Goal: Navigation & Orientation: Find specific page/section

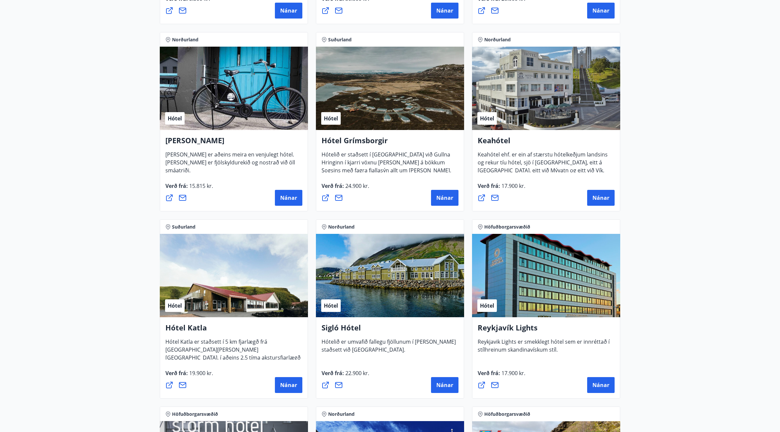
scroll to position [331, 0]
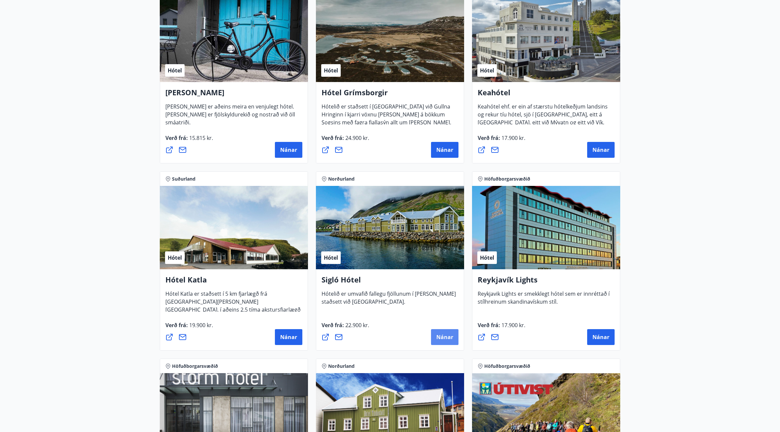
click at [441, 337] on span "Nánar" at bounding box center [444, 337] width 17 height 7
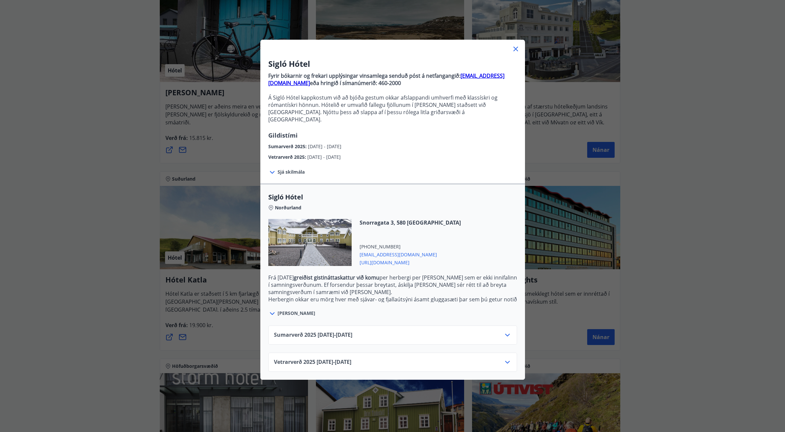
click at [504, 359] on div at bounding box center [508, 362] width 8 height 8
click at [505, 361] on icon at bounding box center [507, 362] width 5 height 3
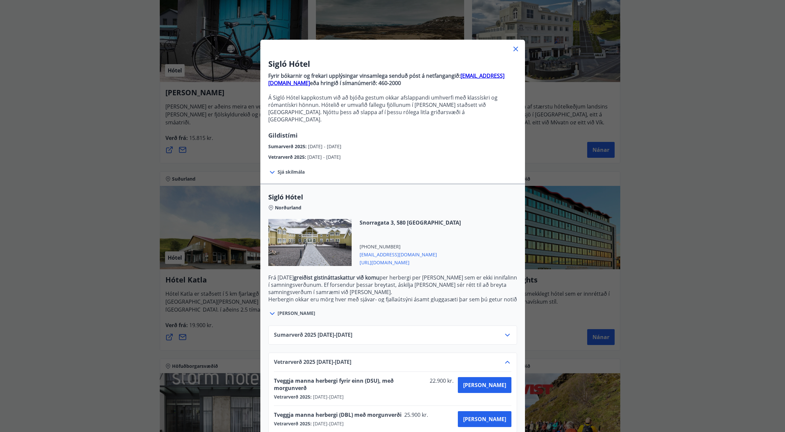
click at [515, 49] on icon at bounding box center [515, 49] width 1 height 1
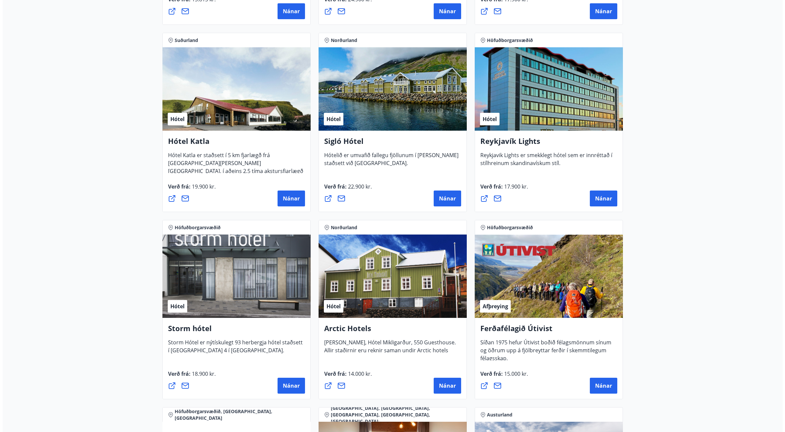
scroll to position [496, 0]
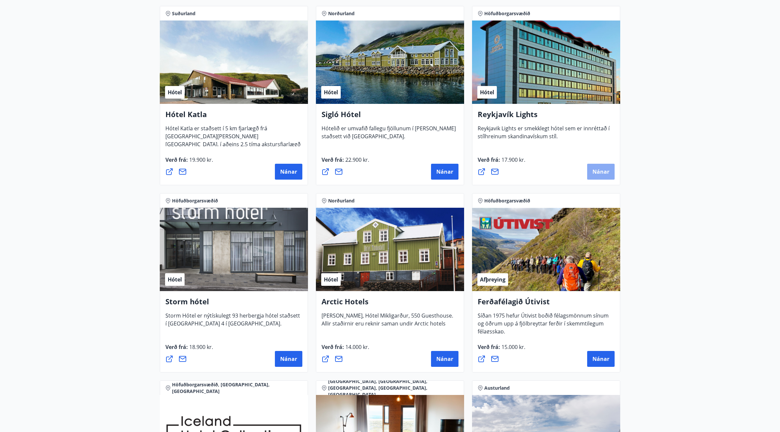
click at [599, 168] on button "Nánar" at bounding box center [600, 172] width 27 height 16
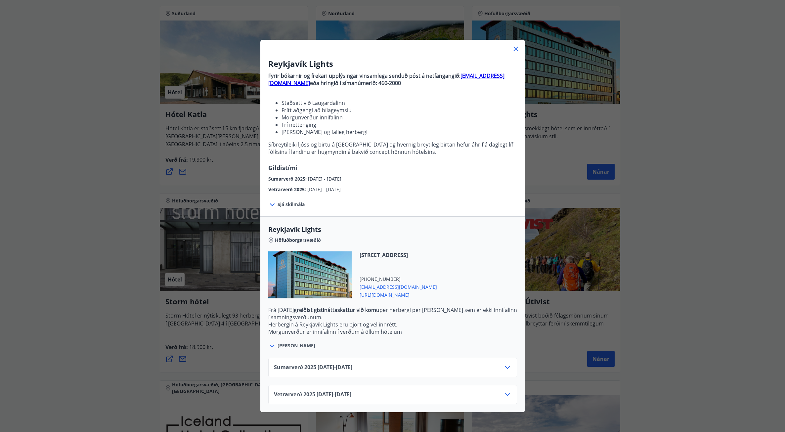
click at [439, 396] on div "Vetrarverð [PHONE_NUMBER][DATE] - [DATE]" at bounding box center [393, 397] width 238 height 13
click at [500, 367] on div "Sumarverð [PHONE_NUMBER][DATE] - [DATE]" at bounding box center [393, 370] width 238 height 13
click at [506, 369] on icon at bounding box center [508, 368] width 8 height 8
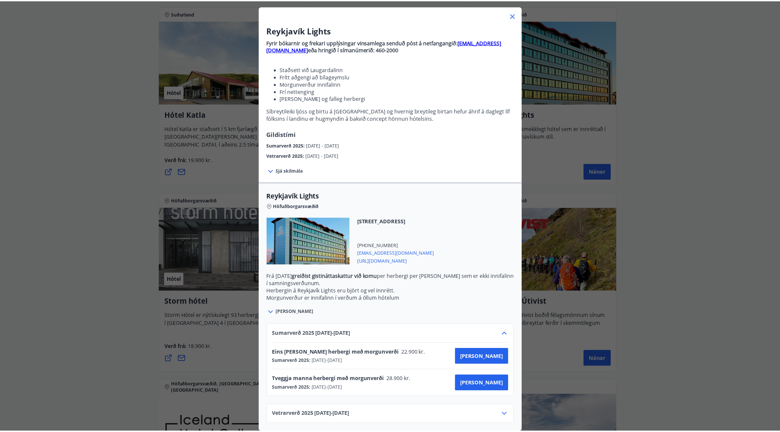
scroll to position [39, 0]
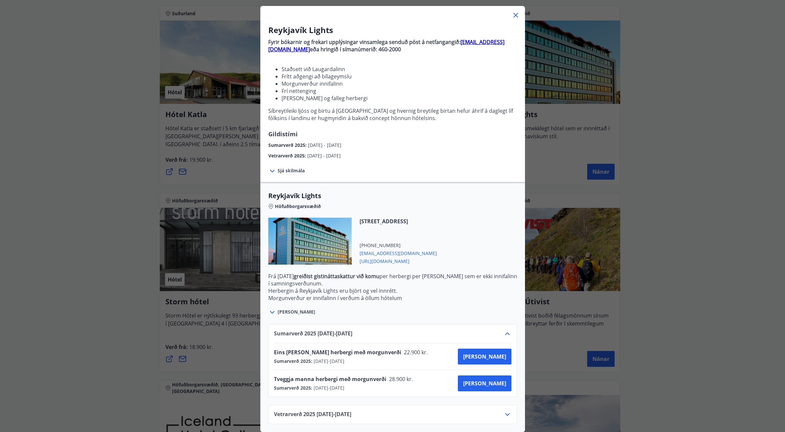
click at [515, 15] on icon at bounding box center [515, 15] width 1 height 1
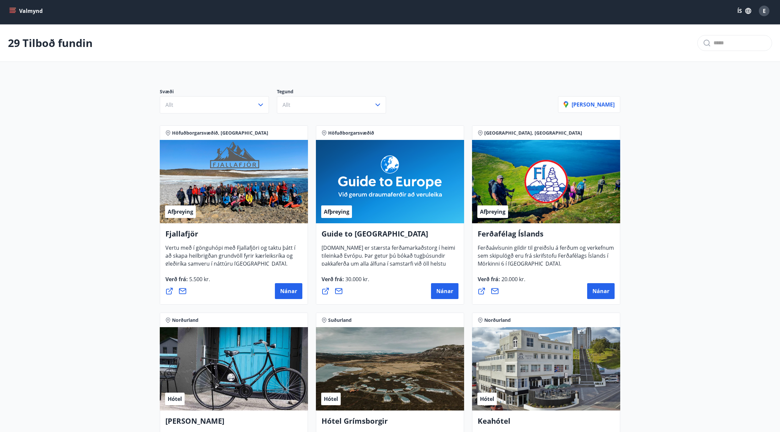
scroll to position [0, 0]
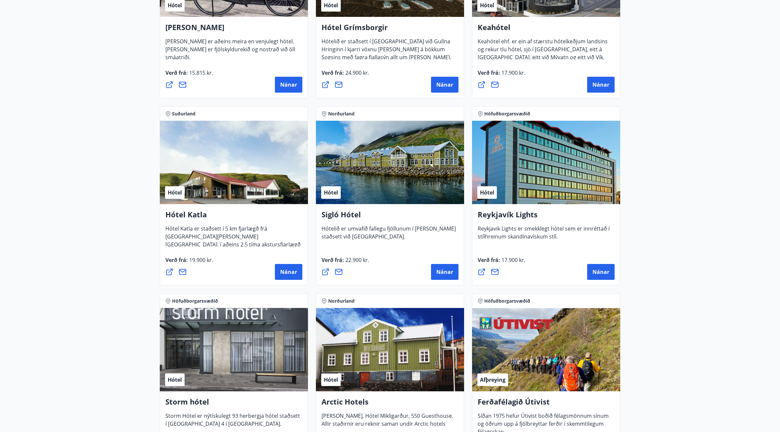
scroll to position [397, 0]
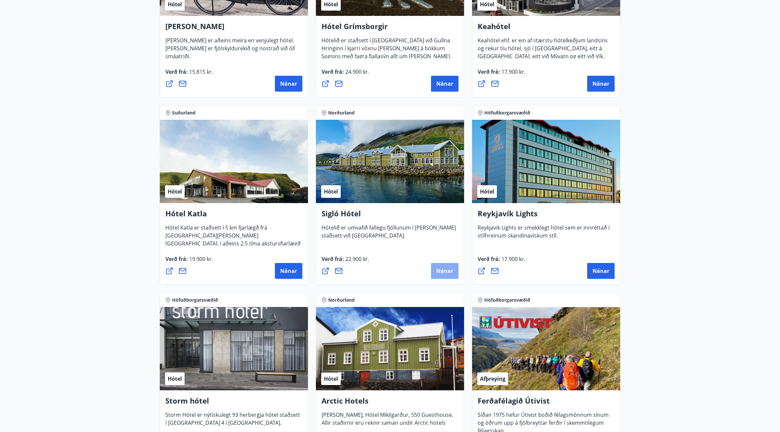
click at [444, 272] on span "Nánar" at bounding box center [444, 270] width 17 height 7
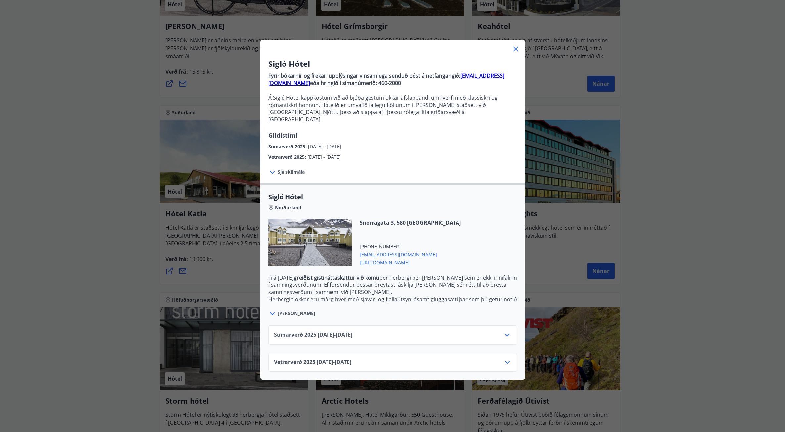
click at [512, 48] on icon at bounding box center [516, 49] width 8 height 8
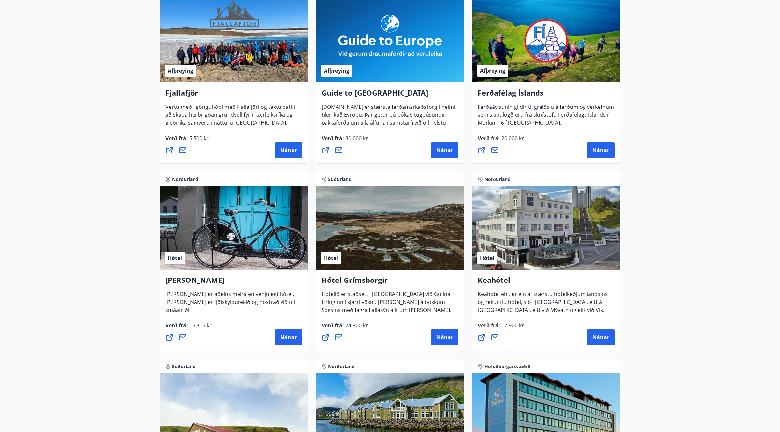
scroll to position [0, 0]
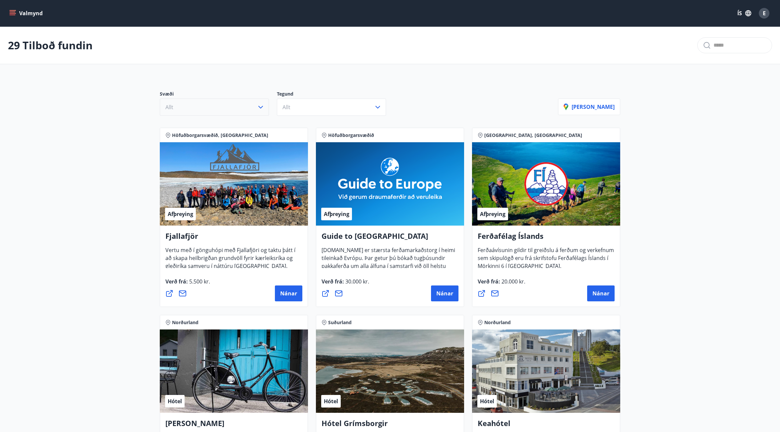
click at [262, 106] on icon "button" at bounding box center [261, 107] width 8 height 8
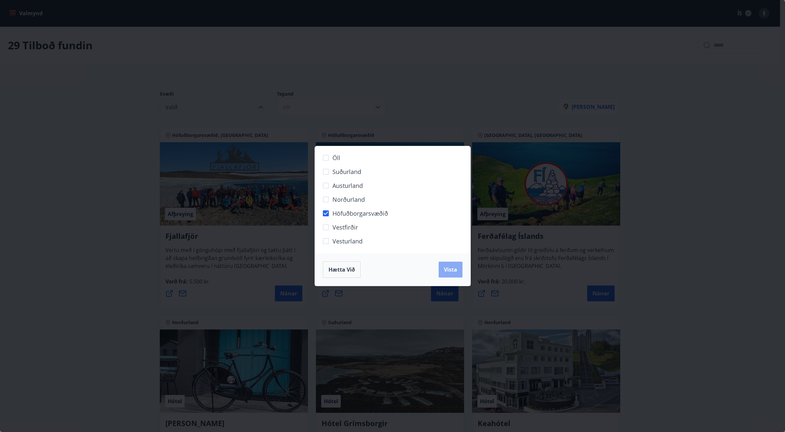
click at [453, 272] on span "Vista" at bounding box center [450, 269] width 13 height 7
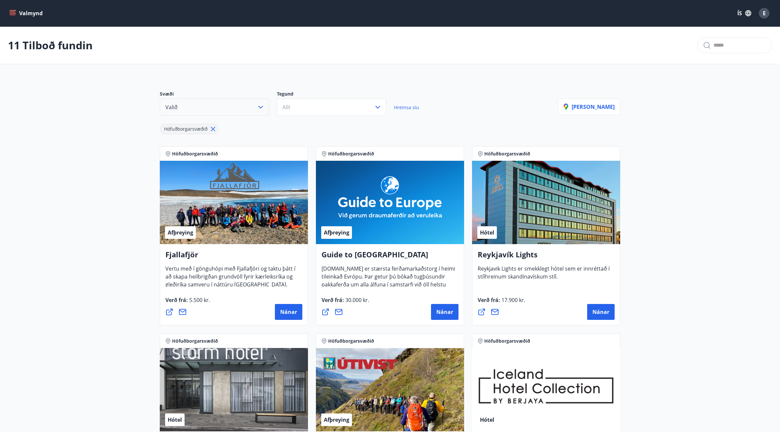
click at [211, 131] on icon at bounding box center [213, 129] width 4 height 4
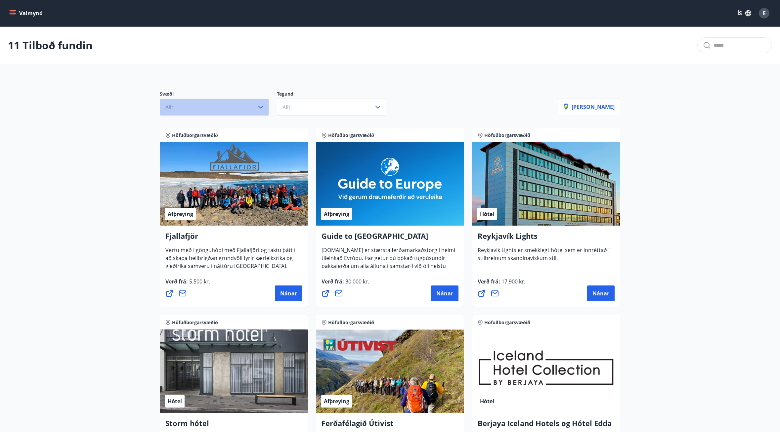
click at [260, 105] on icon "button" at bounding box center [261, 107] width 8 height 8
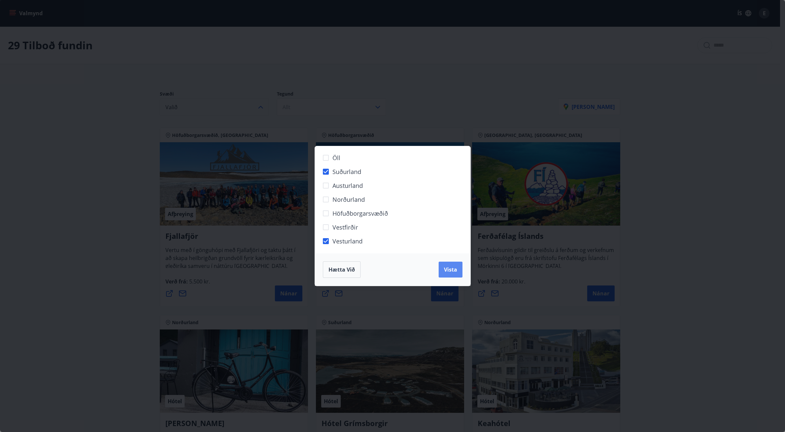
click at [454, 270] on span "Vista" at bounding box center [450, 269] width 13 height 7
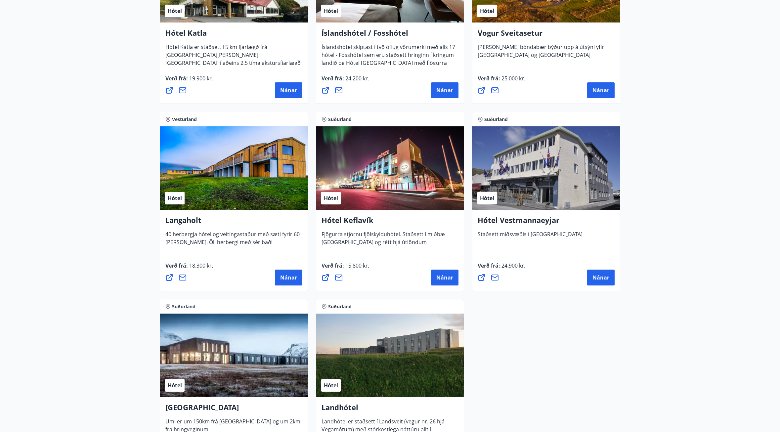
scroll to position [430, 0]
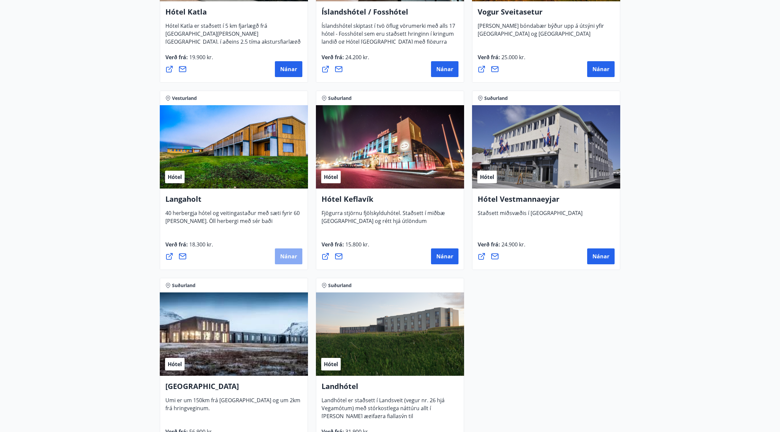
click at [283, 252] on button "Nánar" at bounding box center [288, 256] width 27 height 16
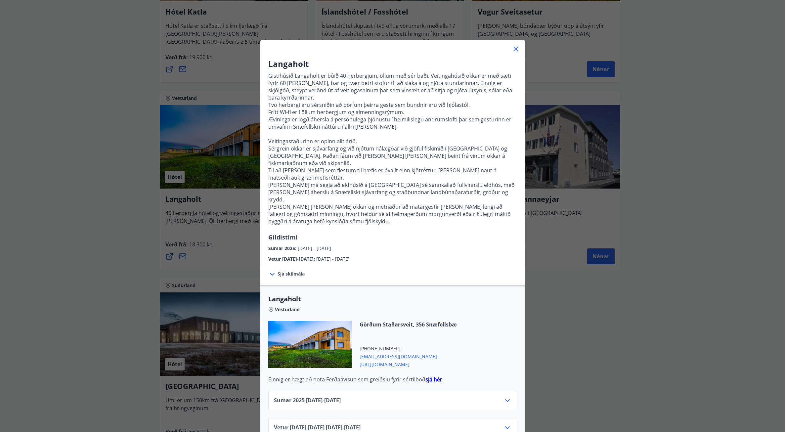
click at [514, 50] on icon at bounding box center [516, 49] width 8 height 8
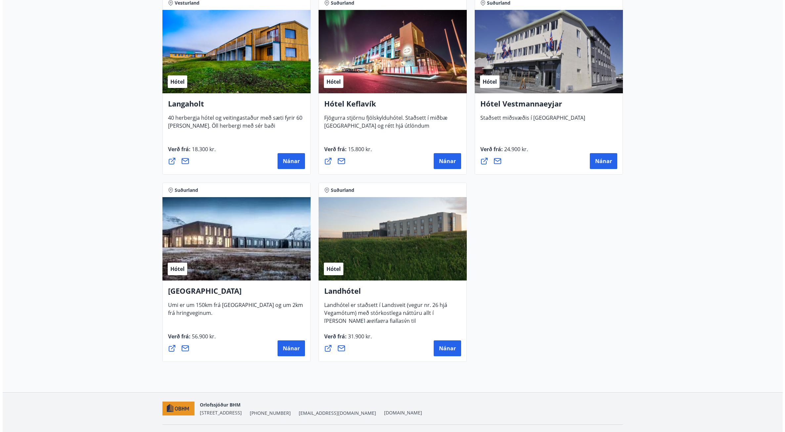
scroll to position [529, 0]
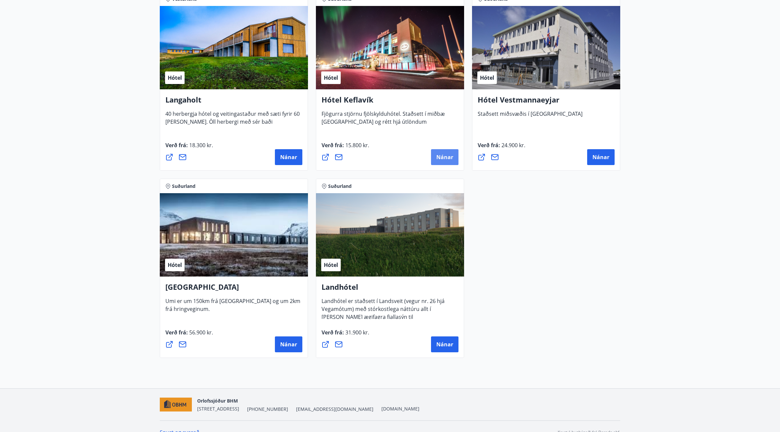
click at [455, 157] on button "Nánar" at bounding box center [444, 157] width 27 height 16
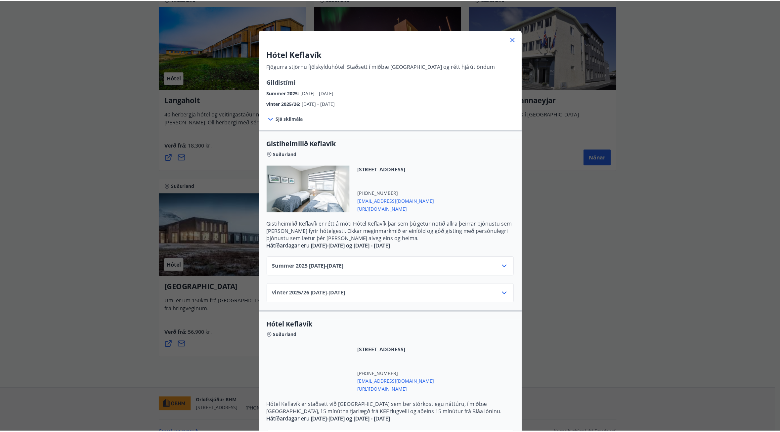
scroll to position [0, 0]
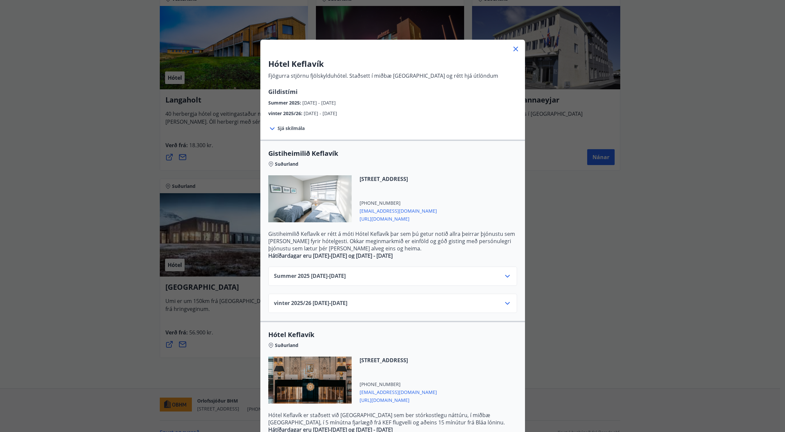
click at [488, 271] on div "Summer 2025 01.06.25 - 31.10.25" at bounding box center [392, 276] width 249 height 19
click at [506, 277] on icon at bounding box center [508, 276] width 8 height 8
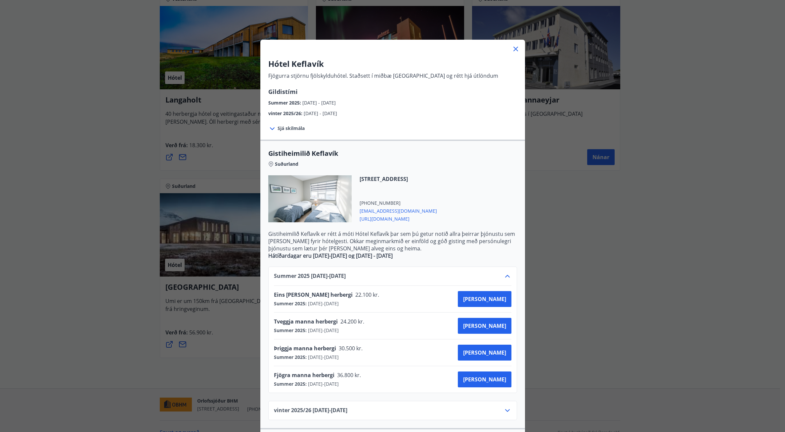
click at [515, 50] on icon at bounding box center [516, 49] width 8 height 8
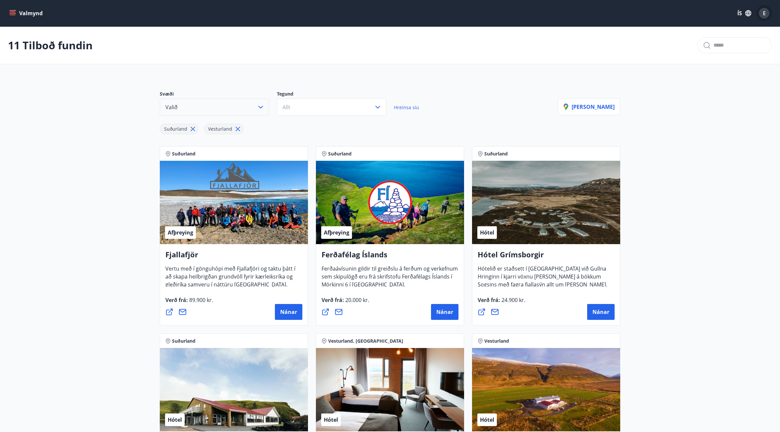
click at [768, 15] on div "E" at bounding box center [764, 13] width 11 height 11
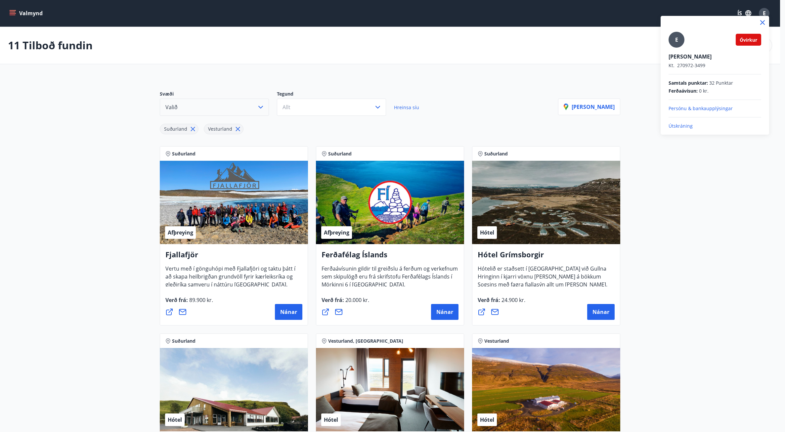
click at [687, 127] on p "Útskráning" at bounding box center [715, 126] width 93 height 7
